Goal: Task Accomplishment & Management: Manage account settings

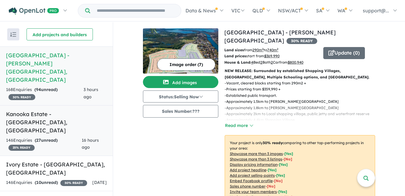
click at [87, 137] on span "16 hours ago" at bounding box center [90, 143] width 17 height 13
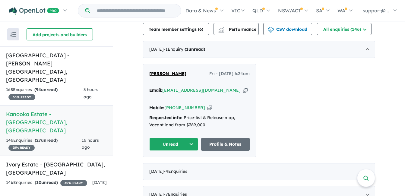
scroll to position [203, 0]
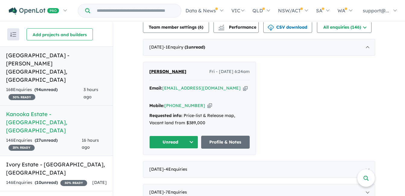
click at [84, 87] on span "3 hours ago" at bounding box center [90, 93] width 15 height 13
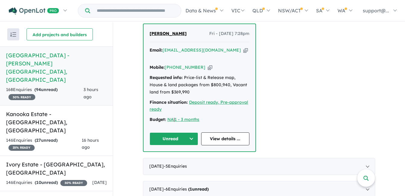
scroll to position [250, 0]
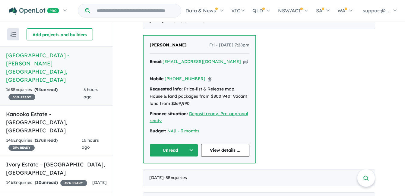
click at [243, 58] on icon "button" at bounding box center [245, 61] width 5 height 6
click at [208, 76] on icon "button" at bounding box center [210, 79] width 5 height 6
click at [164, 144] on button "Unread" at bounding box center [173, 150] width 49 height 13
click at [170, 171] on button "Assigned" at bounding box center [176, 178] width 52 height 14
click at [57, 137] on div "146 Enquir ies ( 27 unread) 25 % READY" at bounding box center [44, 144] width 76 height 14
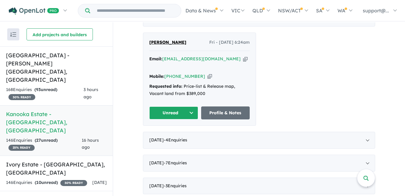
scroll to position [222, 0]
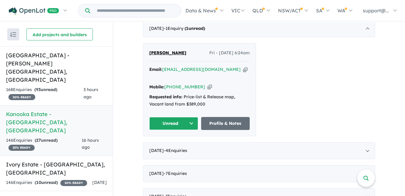
click at [243, 69] on icon "button" at bounding box center [245, 69] width 5 height 6
click at [207, 87] on icon "button" at bounding box center [209, 87] width 5 height 6
click at [181, 119] on button "Unread" at bounding box center [173, 123] width 49 height 13
click at [175, 149] on button "Assigned" at bounding box center [175, 152] width 52 height 14
click at [94, 86] on div "3 hours ago" at bounding box center [94, 93] width 23 height 14
